Goal: Find specific page/section: Find specific page/section

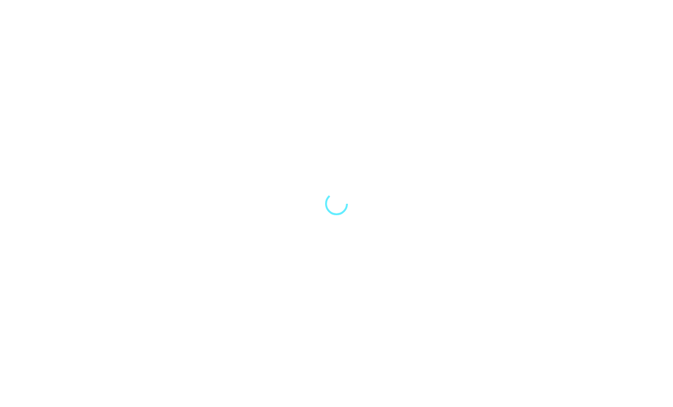
scroll to position [10, 0]
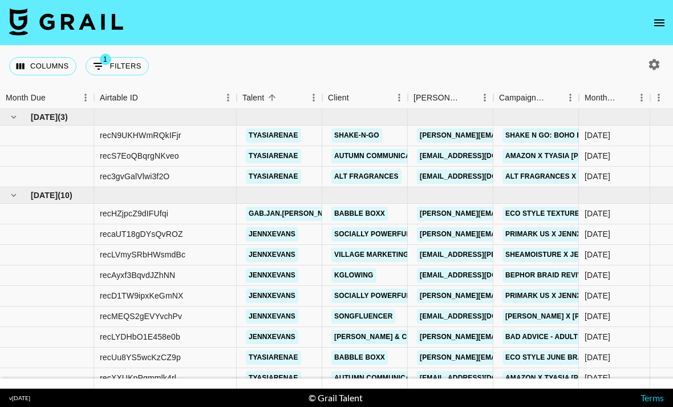
click at [667, 55] on div at bounding box center [652, 64] width 42 height 19
click at [656, 59] on icon "button" at bounding box center [654, 64] width 11 height 11
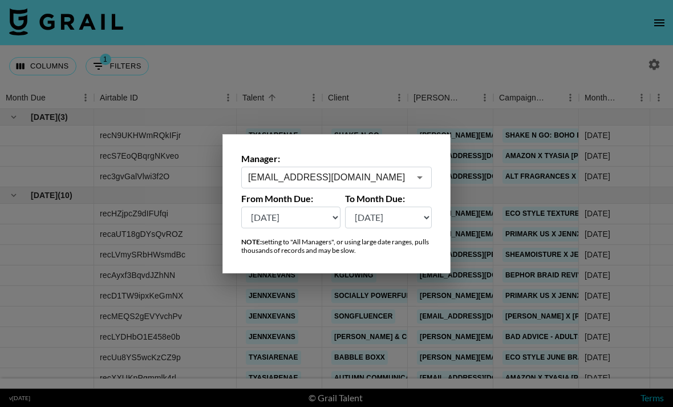
click at [316, 209] on select "[DATE] [DATE] '[DATE] May '[DATE] Mar '[DATE] Jan '[DATE] Nov '[DATE] Sep '[DAT…" at bounding box center [290, 217] width 99 height 22
select select "[DATE]"
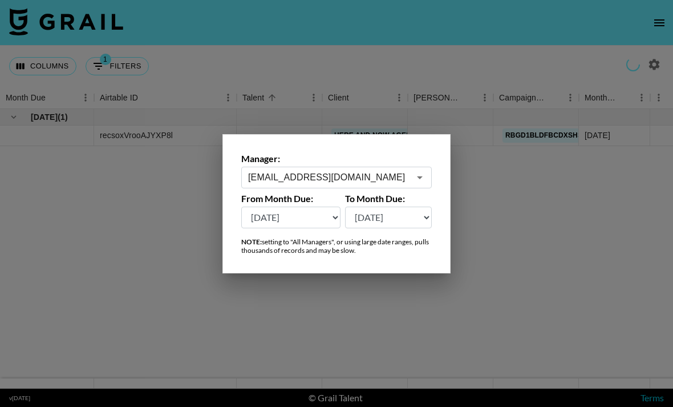
click at [416, 215] on select "[DATE] [DATE] '[DATE] May '[DATE] Mar '[DATE] Jan '[DATE] Nov '[DATE] Sep '[DAT…" at bounding box center [388, 217] width 87 height 22
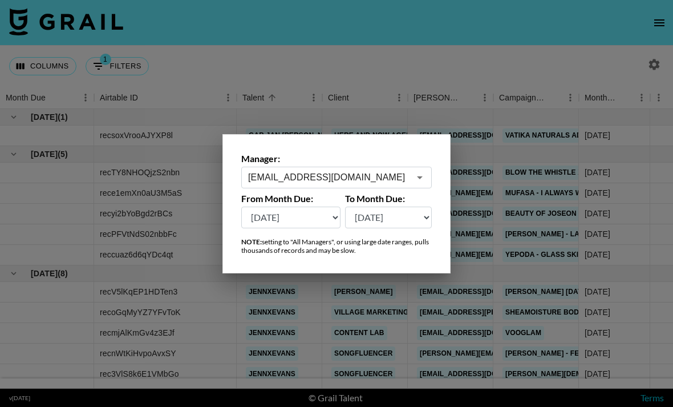
select select "[DATE]"
click at [506, 248] on div at bounding box center [336, 203] width 673 height 407
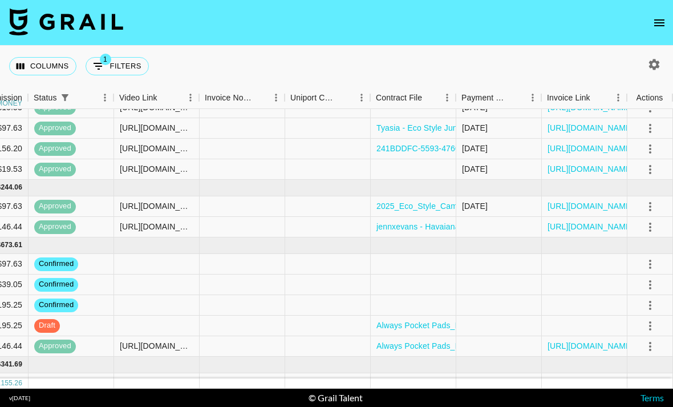
scroll to position [705, 793]
click at [655, 258] on icon "select merge strategy" at bounding box center [650, 265] width 14 height 14
click at [526, 275] on div at bounding box center [499, 285] width 86 height 21
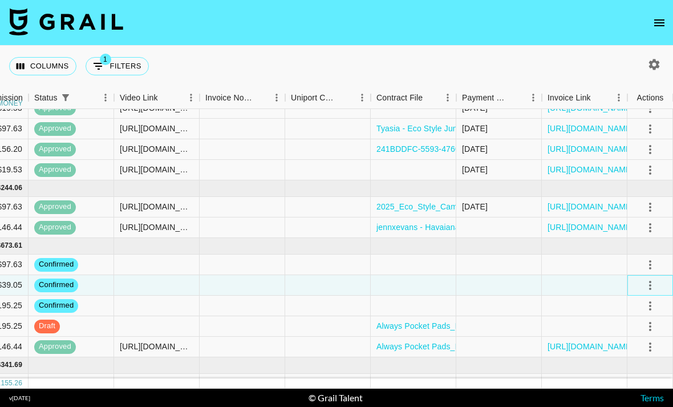
click at [654, 278] on icon "select merge strategy" at bounding box center [650, 285] width 14 height 14
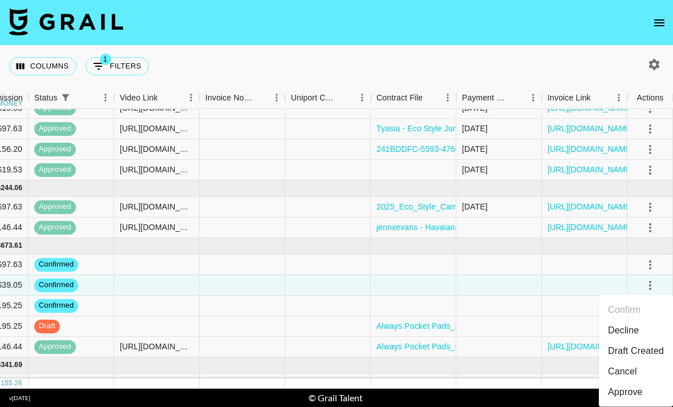
click at [656, 340] on li "Draft Created" at bounding box center [636, 350] width 74 height 21
click at [539, 374] on div at bounding box center [499, 384] width 86 height 21
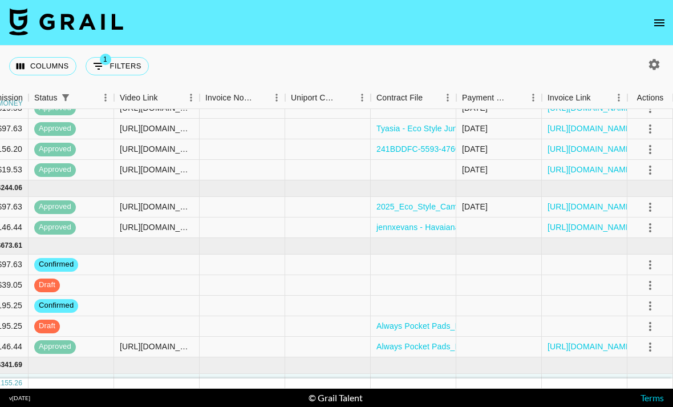
click at [651, 397] on icon "select merge strategy" at bounding box center [650, 404] width 14 height 14
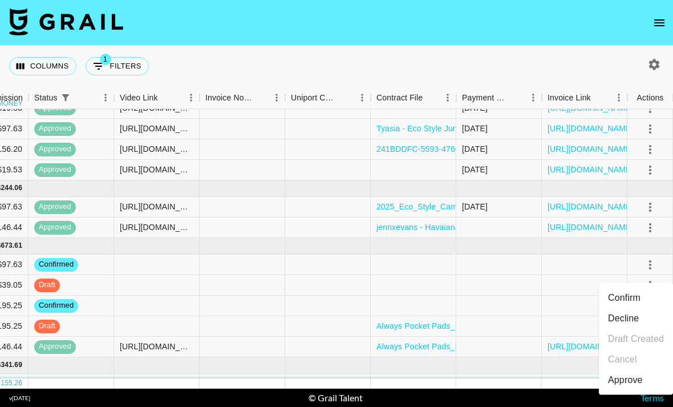
click at [631, 287] on li "Confirm" at bounding box center [636, 297] width 74 height 21
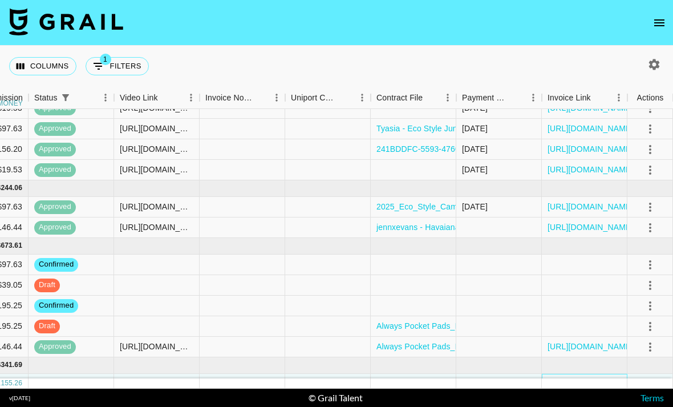
click at [546, 374] on div at bounding box center [585, 384] width 86 height 21
click at [655, 377] on icon "select merge strategy" at bounding box center [650, 384] width 14 height 14
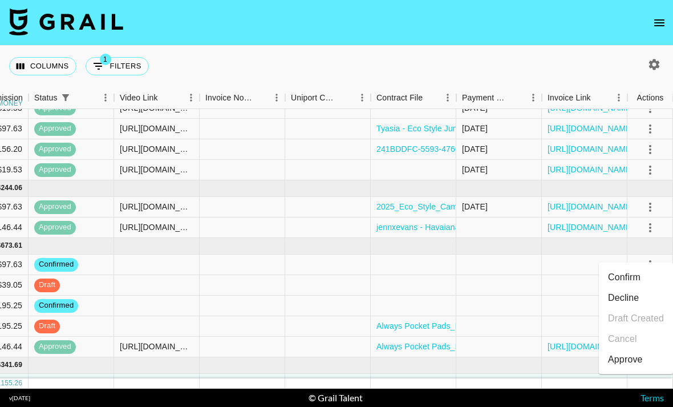
click at [644, 267] on li "Confirm" at bounding box center [636, 277] width 74 height 21
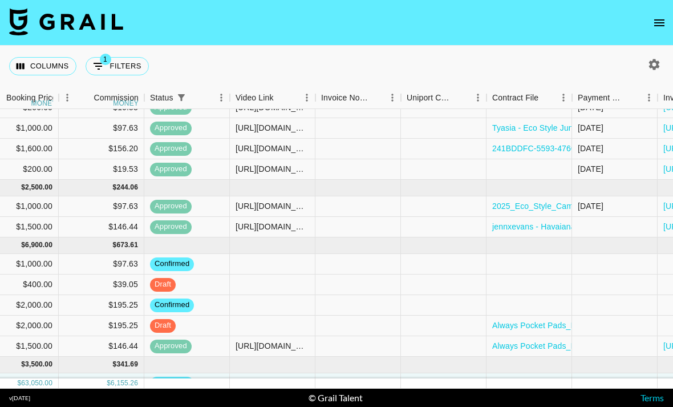
scroll to position [705, 677]
click at [526, 374] on div at bounding box center [529, 384] width 86 height 21
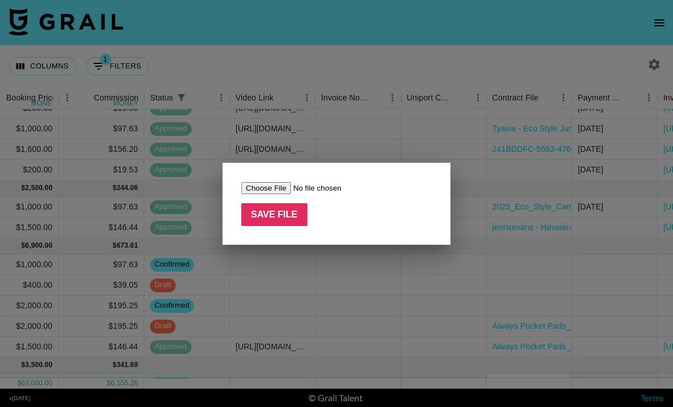
click at [267, 186] on input "file" at bounding box center [313, 188] width 144 height 12
type input "C:\fakepath\SheaMoisture x @jennxevans Addendum.docx.pdf"
click at [275, 212] on input "Save File" at bounding box center [274, 214] width 66 height 23
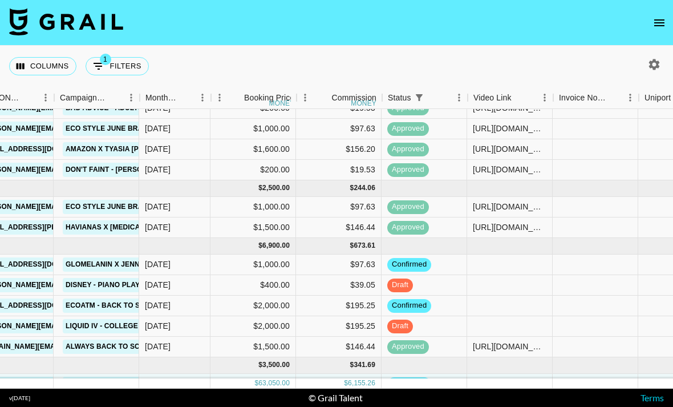
scroll to position [705, 439]
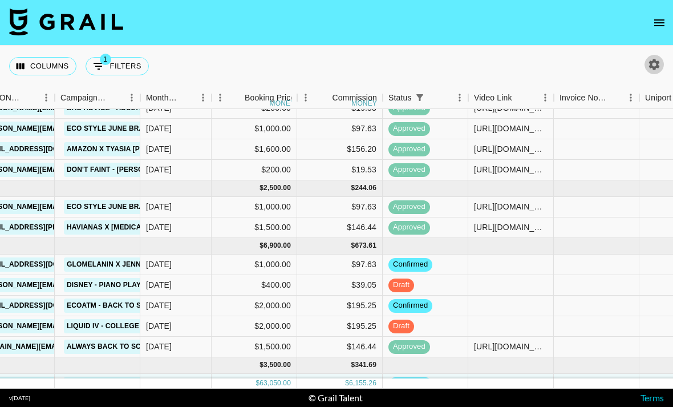
click at [656, 59] on icon "button" at bounding box center [654, 64] width 11 height 11
select select "[DATE]"
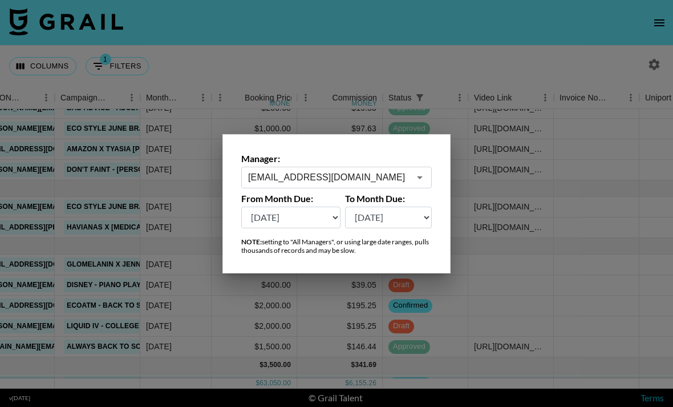
click at [591, 85] on div at bounding box center [336, 203] width 673 height 407
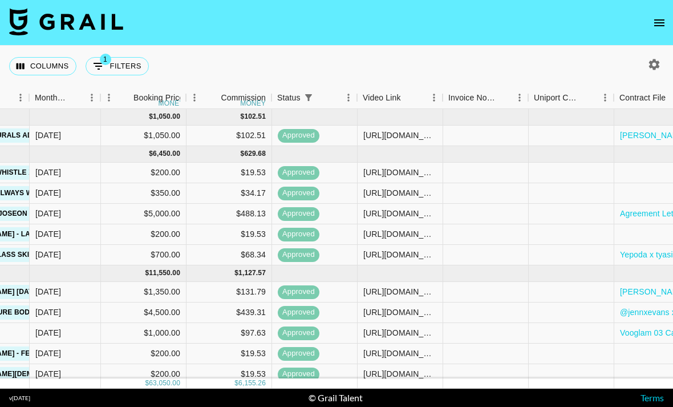
scroll to position [0, 550]
click at [659, 13] on button "open drawer" at bounding box center [659, 22] width 23 height 23
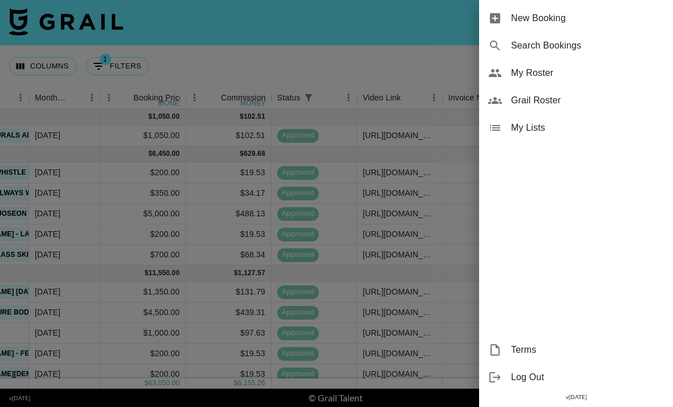
click at [545, 97] on span "Grail Roster" at bounding box center [587, 101] width 153 height 14
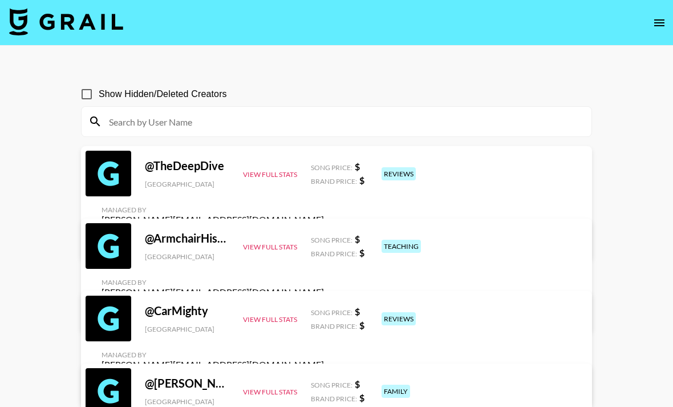
click at [331, 125] on input at bounding box center [343, 121] width 482 height 18
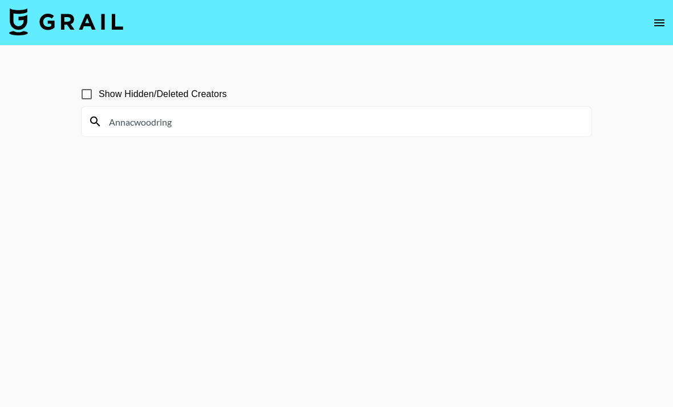
type input "Annacwoodring"
click at [88, 92] on input "Show Hidden/Deleted Creators" at bounding box center [87, 94] width 24 height 24
checkbox input "true"
click at [179, 119] on input "Annacwoodring" at bounding box center [343, 121] width 482 height 18
click at [164, 121] on input "Annacwoodring" at bounding box center [343, 121] width 482 height 18
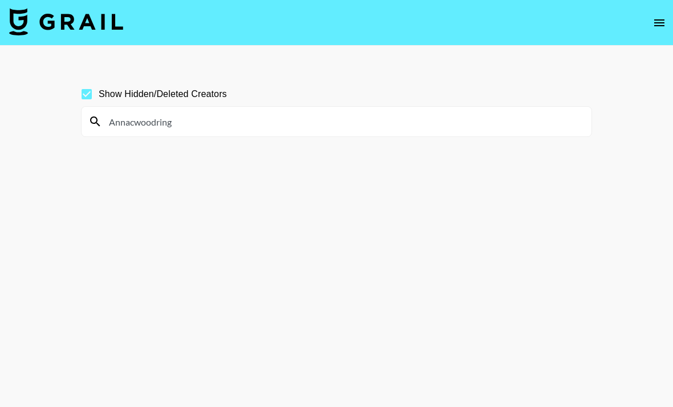
click at [164, 121] on input "Annacwoodring" at bounding box center [343, 121] width 482 height 18
